Goal: Transaction & Acquisition: Download file/media

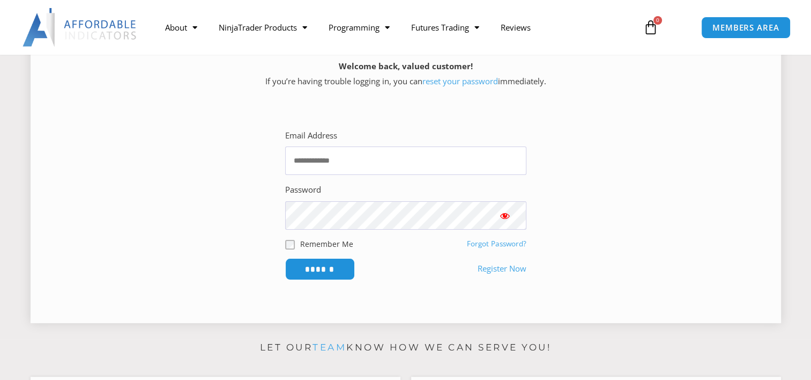
scroll to position [143, 0]
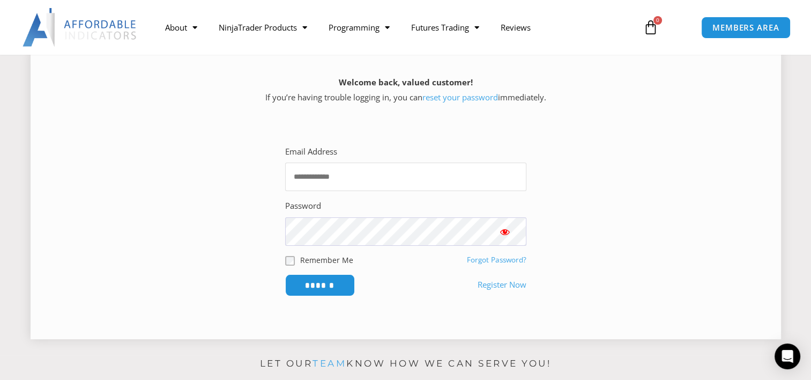
type input "**********"
click at [505, 232] on span "Show password" at bounding box center [505, 231] width 11 height 11
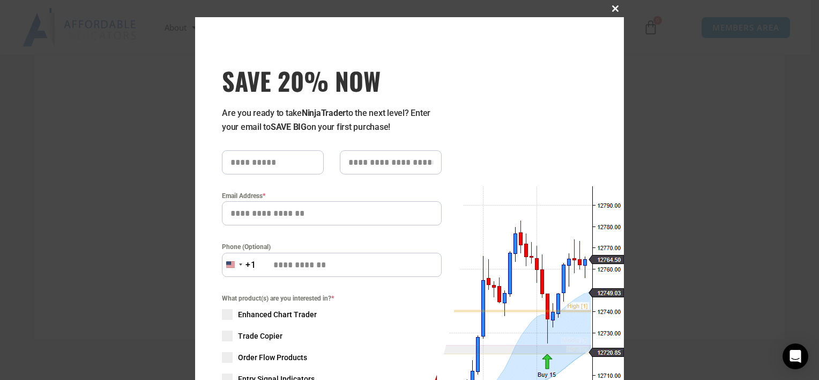
click at [610, 9] on span "SAVE 20% NOW popup" at bounding box center [615, 8] width 17 height 6
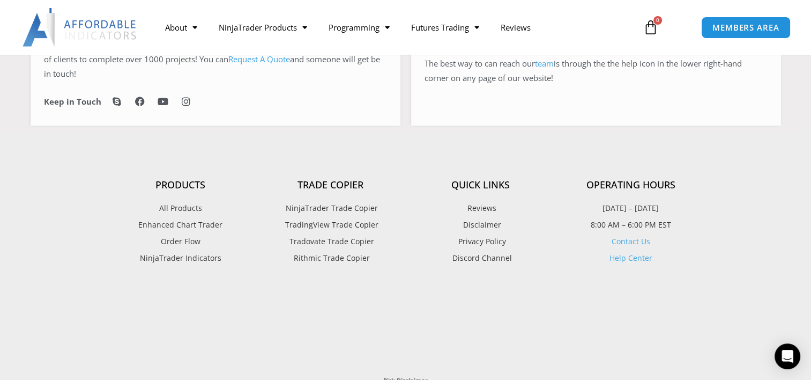
scroll to position [639, 0]
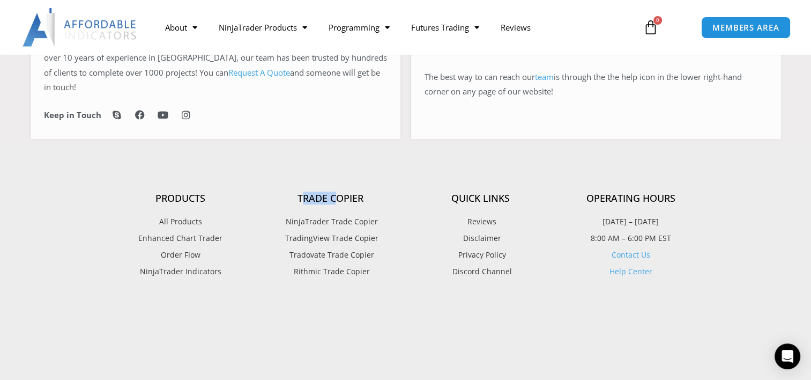
drag, startPoint x: 301, startPoint y: 193, endPoint x: 338, endPoint y: 197, distance: 37.3
click at [338, 197] on h4 "Trade Copier" at bounding box center [331, 199] width 150 height 12
drag, startPoint x: 338, startPoint y: 197, endPoint x: 262, endPoint y: 176, distance: 79.1
click at [262, 176] on section "Products All Products Enhanced Chart Trader Order Flow NinjaTrader Indicators T…" at bounding box center [406, 229] width 601 height 148
drag, startPoint x: 290, startPoint y: 193, endPoint x: 382, endPoint y: 219, distance: 95.2
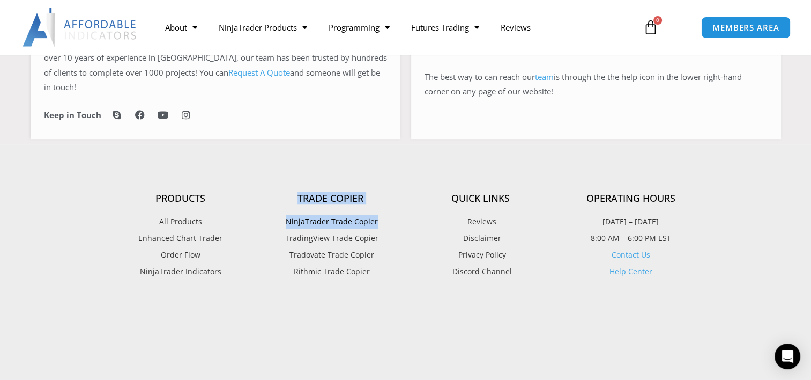
click at [382, 219] on div "Trade Copier NinjaTrader Trade Copier TradingView Trade Copier Tradovate Trade …" at bounding box center [331, 236] width 150 height 86
drag, startPoint x: 382, startPoint y: 219, endPoint x: 350, endPoint y: 220, distance: 31.7
copy div "Trade Copier NinjaTrader Trade Copier"
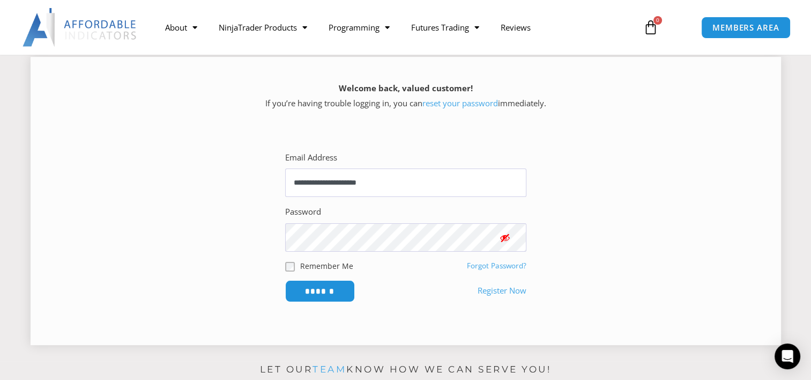
scroll to position [138, 0]
click at [329, 286] on input "******" at bounding box center [319, 289] width 73 height 23
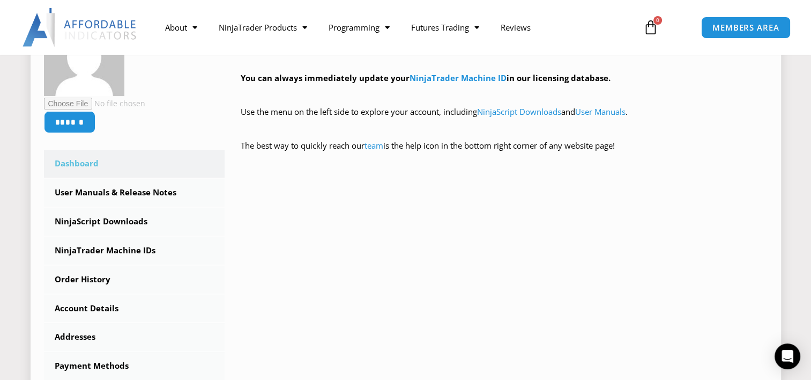
scroll to position [214, 0]
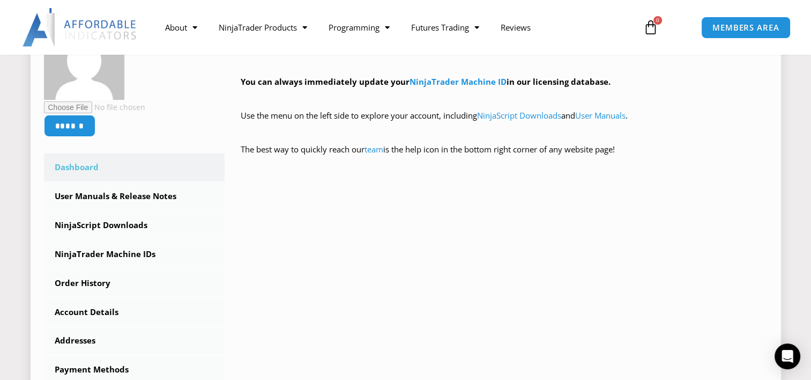
drag, startPoint x: 480, startPoint y: 114, endPoint x: 569, endPoint y: 114, distance: 88.5
click at [569, 114] on p "Use the menu on the left side to explore your account, including NinjaScript Do…" at bounding box center [504, 123] width 527 height 30
drag, startPoint x: 569, startPoint y: 114, endPoint x: 540, endPoint y: 116, distance: 29.0
copy p "NinjaScript Downloads"
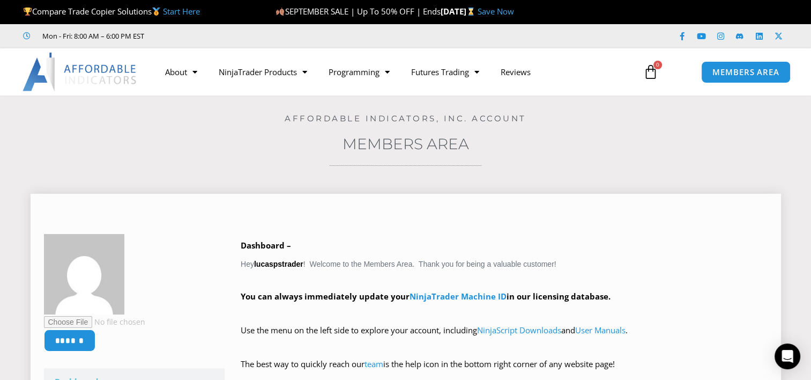
scroll to position [0, 0]
click at [601, 335] on p "Use the menu on the left side to explore your account, including NinjaScript Do…" at bounding box center [504, 338] width 527 height 30
click at [597, 330] on link "User Manuals" at bounding box center [600, 329] width 50 height 11
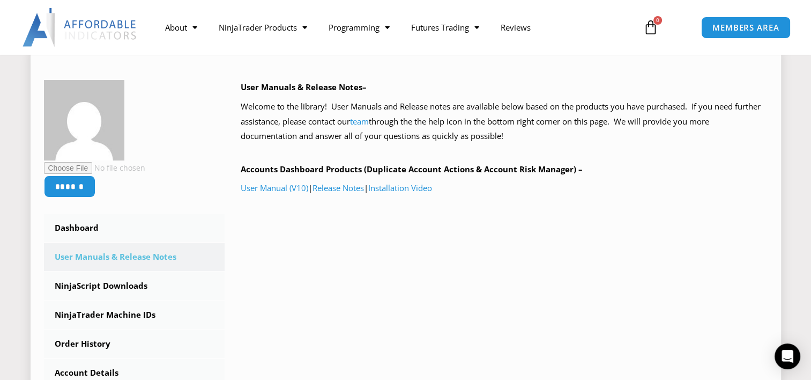
scroll to position [143, 0]
click at [283, 190] on link "User Manual (V10)" at bounding box center [275, 188] width 68 height 11
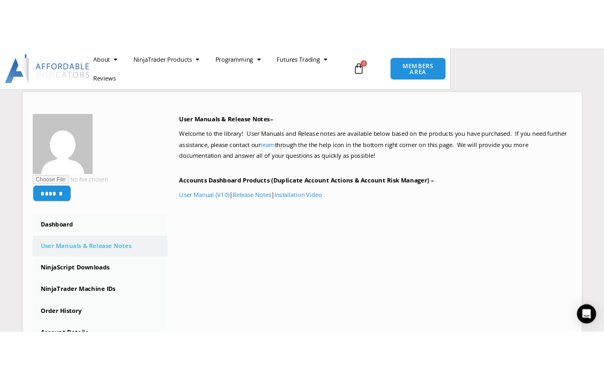
scroll to position [158, 0]
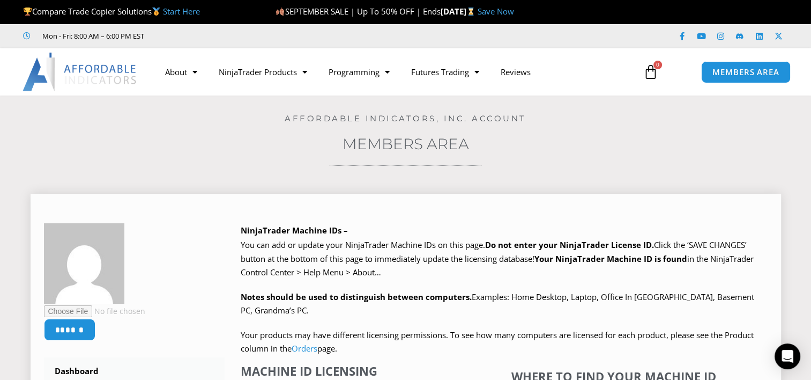
scroll to position [214, 0]
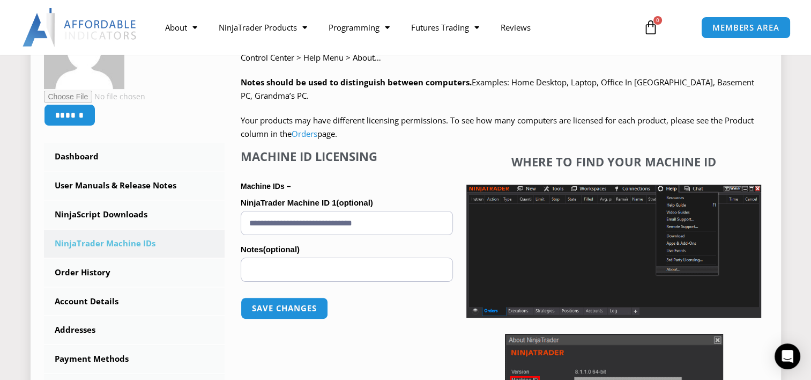
drag, startPoint x: 423, startPoint y: 222, endPoint x: 227, endPoint y: 227, distance: 195.2
click at [227, 227] on div "NinjaTrader Machine IDs – We are transitioning all NinjaTrader software package…" at bounding box center [496, 252] width 543 height 487
click at [592, 253] on img at bounding box center [614, 250] width 295 height 133
click at [266, 307] on button "Save changes" at bounding box center [285, 308] width 92 height 23
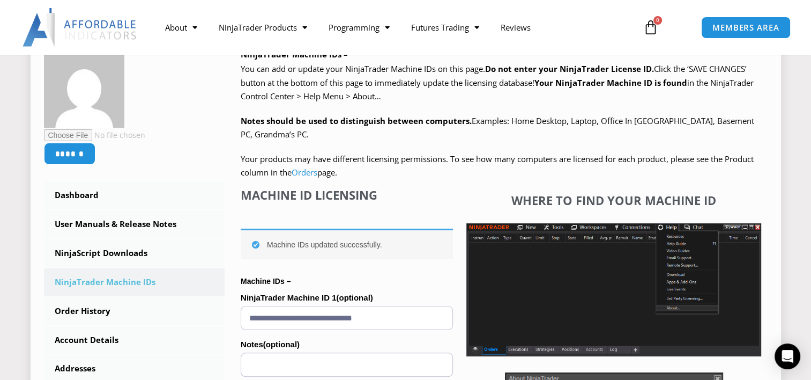
scroll to position [286, 0]
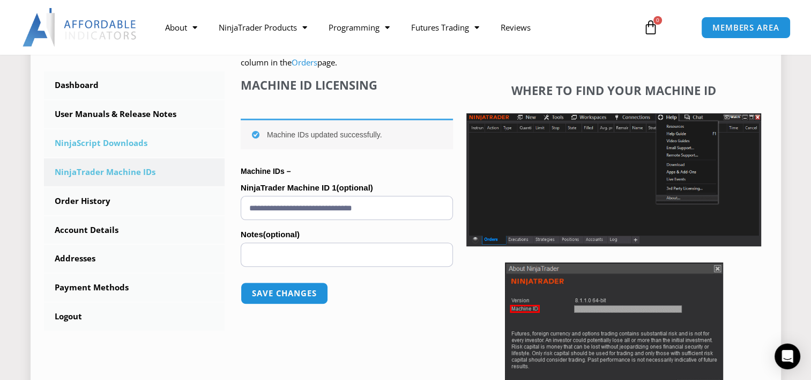
click at [76, 144] on link "NinjaScript Downloads" at bounding box center [134, 143] width 181 height 28
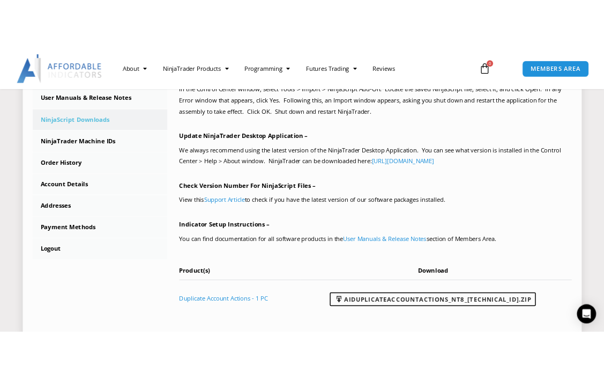
scroll to position [500, 0]
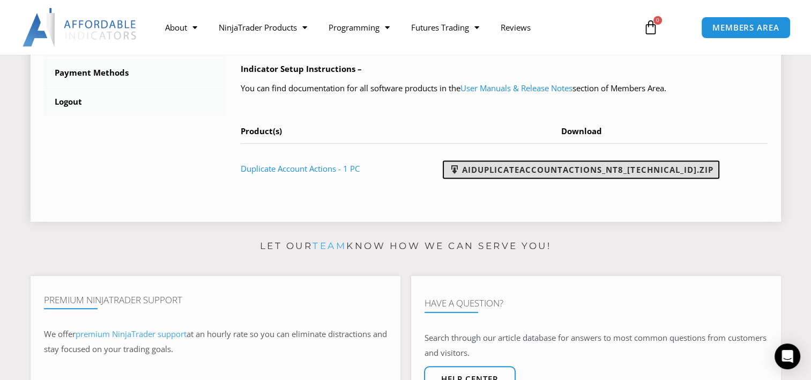
click at [510, 170] on link "AIDuplicateAccountActions_NT8_[TECHNICAL_ID].zip" at bounding box center [581, 169] width 277 height 18
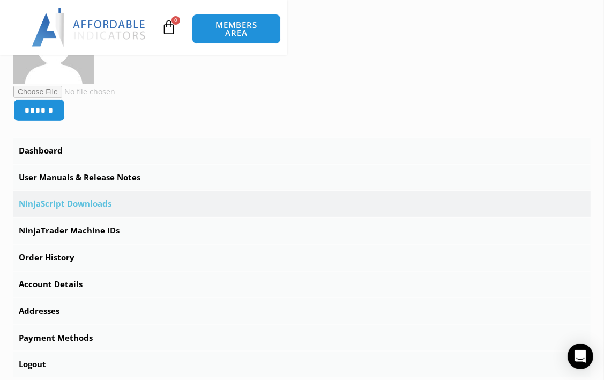
scroll to position [286, 0]
